Goal: Information Seeking & Learning: Learn about a topic

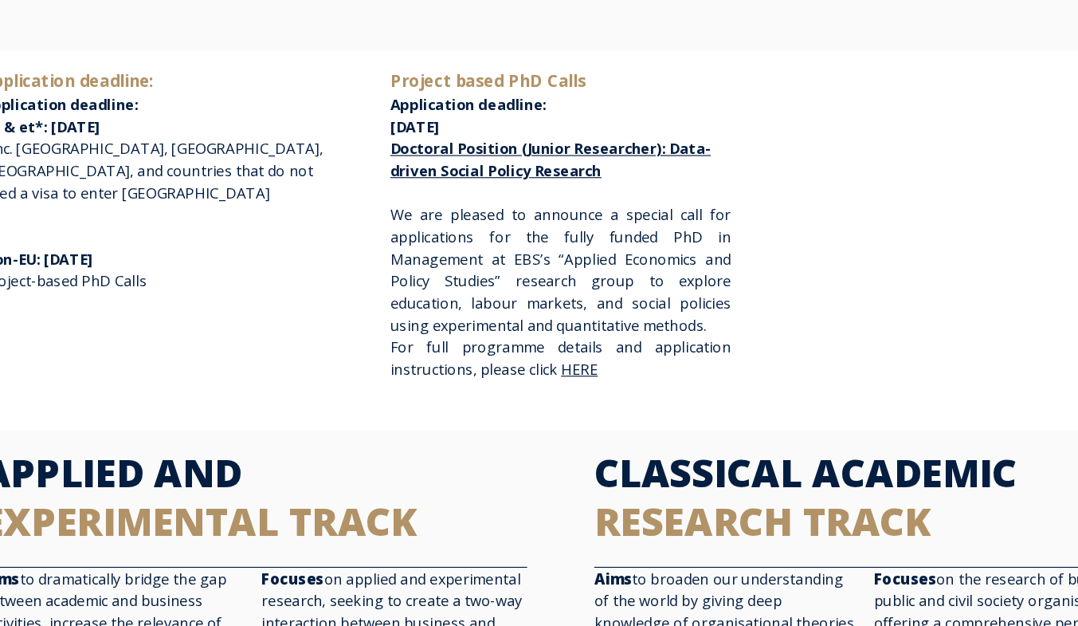
scroll to position [328, 0]
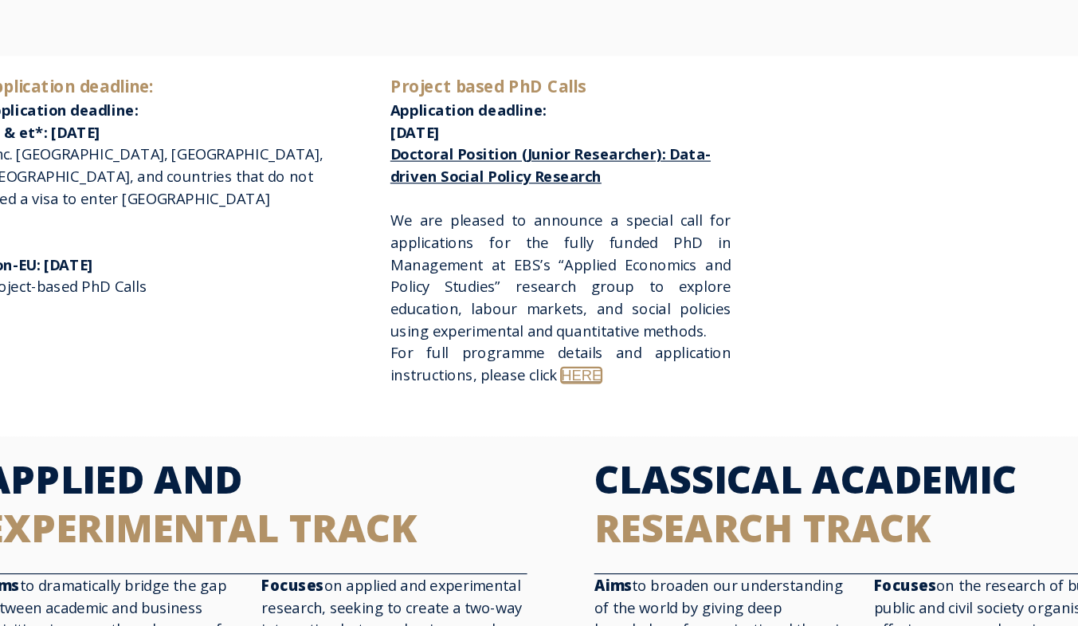
click at [552, 324] on link "HERE" at bounding box center [557, 326] width 35 height 14
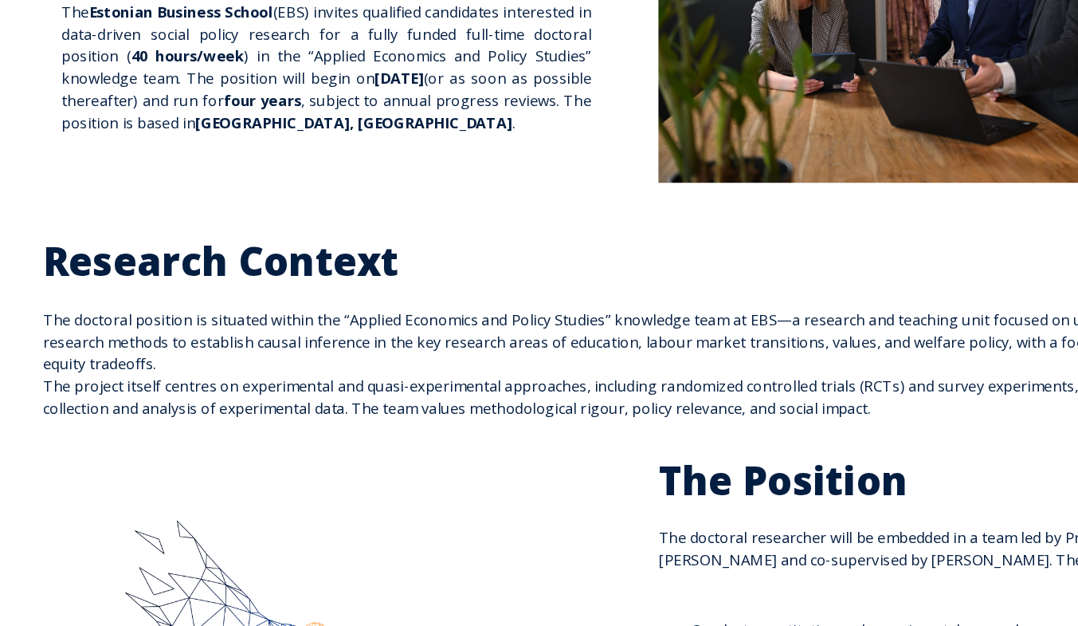
scroll to position [240, 0]
click at [913, 507] on h2 "The Position" at bounding box center [804, 499] width 473 height 42
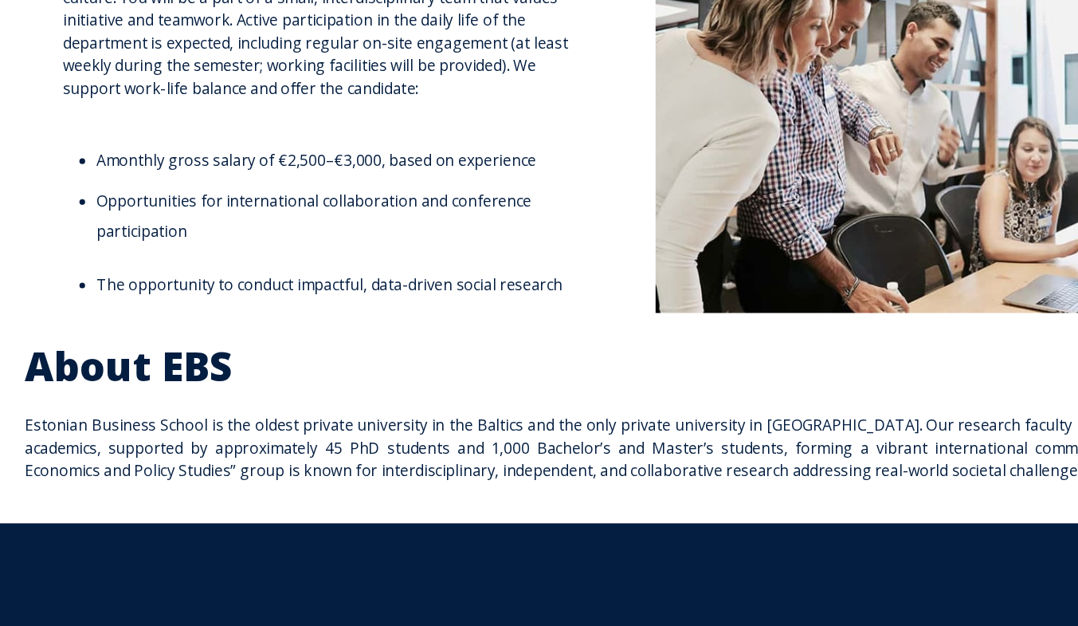
scroll to position [2704, 0]
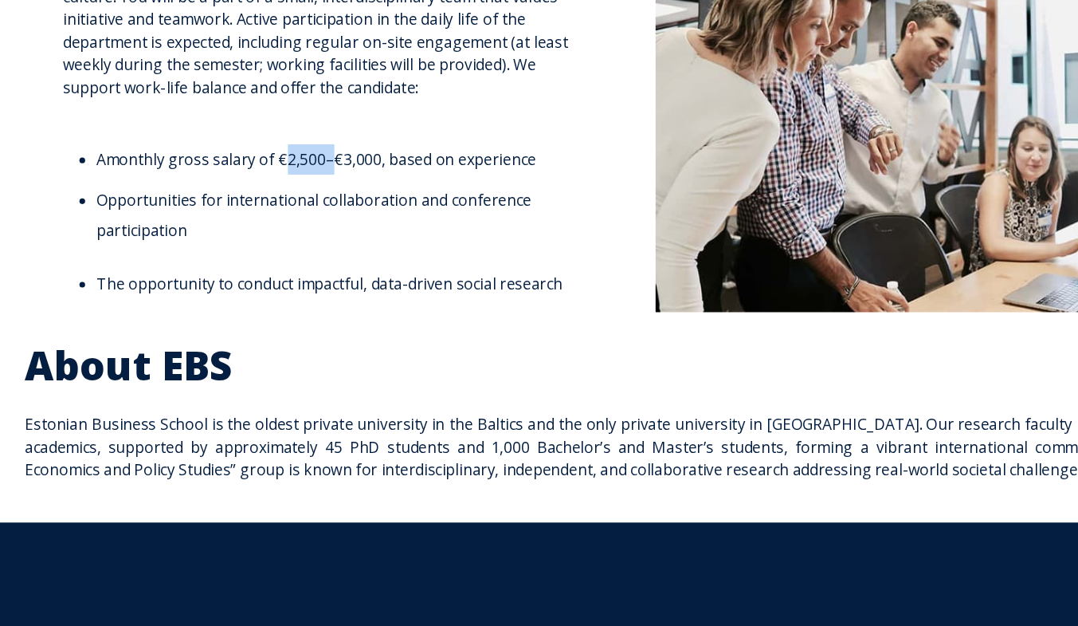
drag, startPoint x: 291, startPoint y: 199, endPoint x: 249, endPoint y: 194, distance: 41.8
click at [249, 225] on span "monthly gross salary of €2,500–€3,000, based on experience" at bounding box center [286, 234] width 362 height 18
copy span "€2,500"
click at [397, 286] on span "EBS offers a collaborative, inclusive, and research-oriented academic culture. …" at bounding box center [290, 210] width 442 height 282
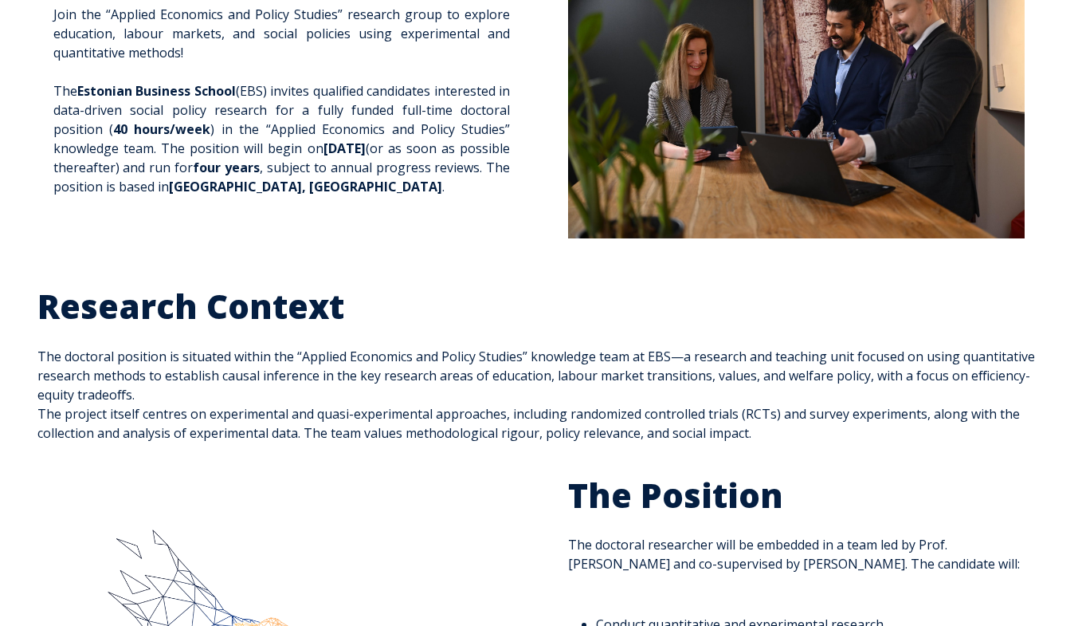
scroll to position [205, 0]
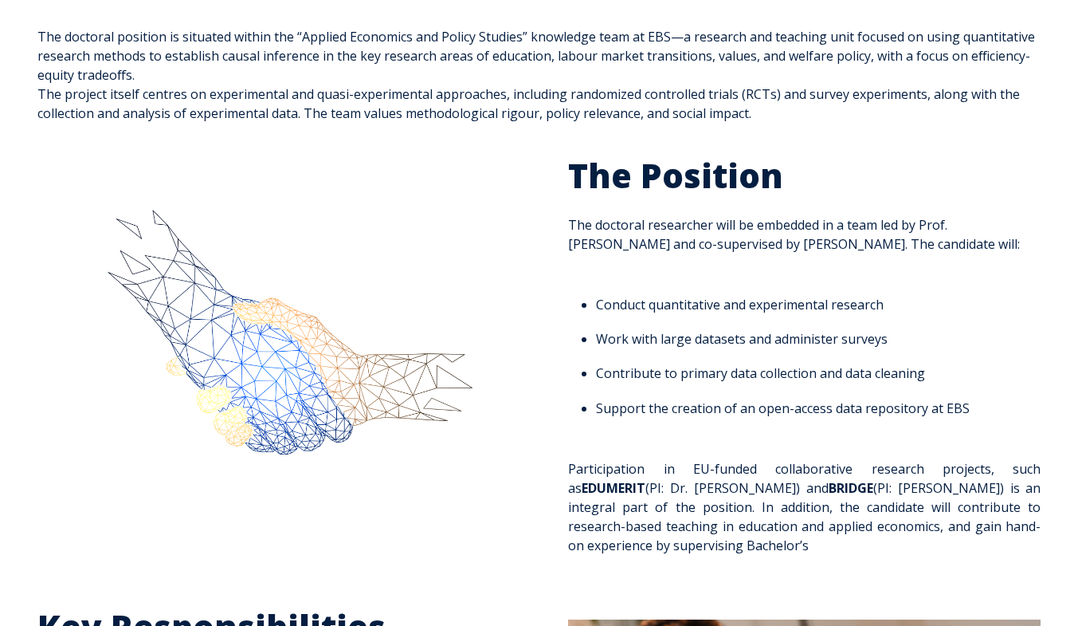
click at [74, 409] on img at bounding box center [273, 362] width 473 height 366
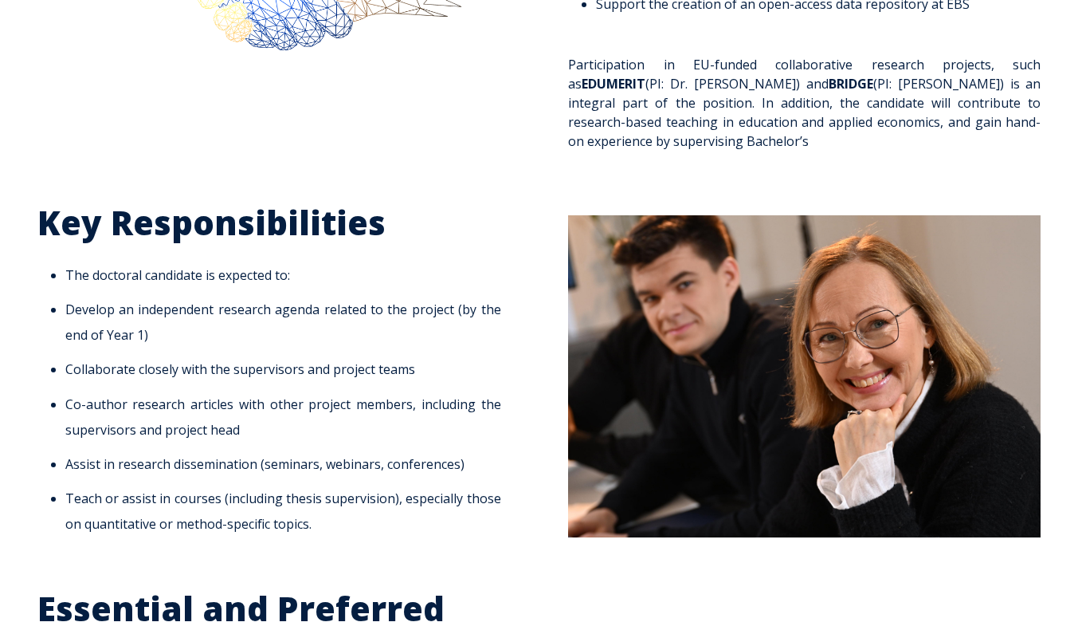
scroll to position [974, 0]
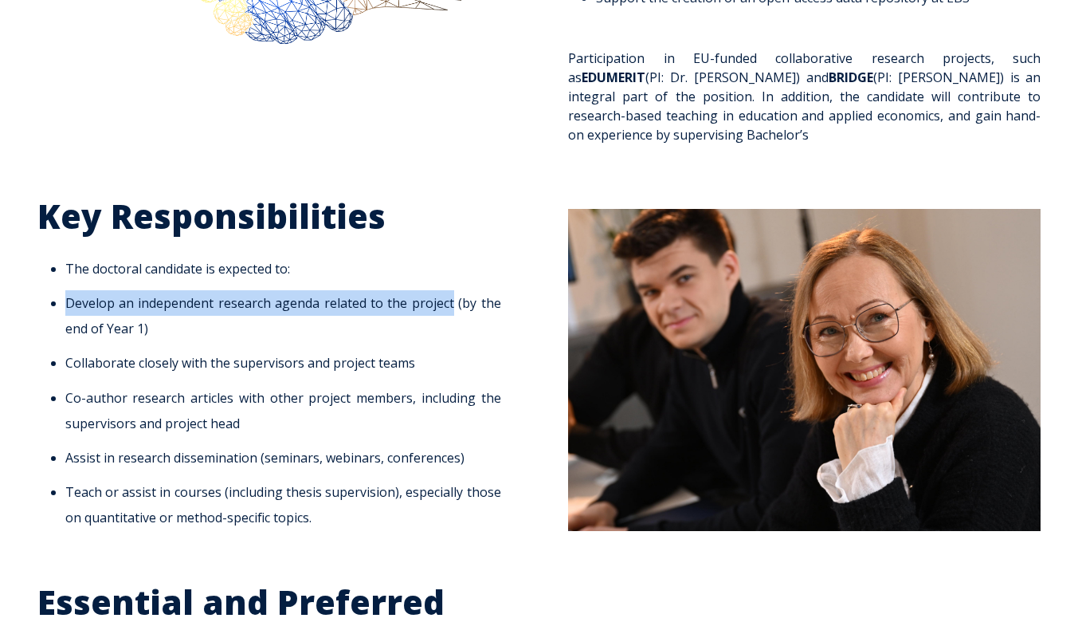
drag, startPoint x: 63, startPoint y: 302, endPoint x: 454, endPoint y: 310, distance: 390.6
click at [454, 310] on ul "The doctoral candidate is expected to: Develop an independent research agenda r…" at bounding box center [273, 393] width 473 height 274
copy li "Develop an independent research agenda related to the project"
